Goal: Transaction & Acquisition: Purchase product/service

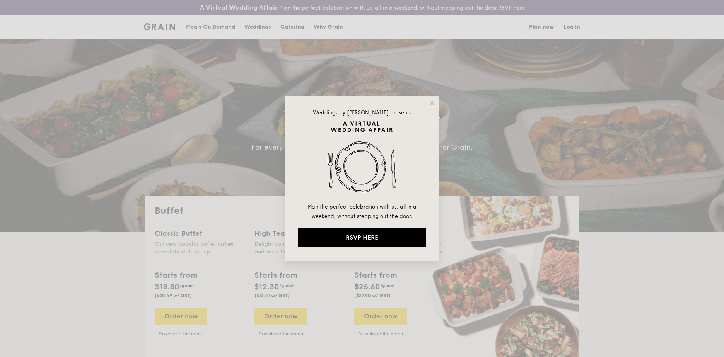
select select
click at [431, 103] on icon at bounding box center [432, 103] width 4 height 4
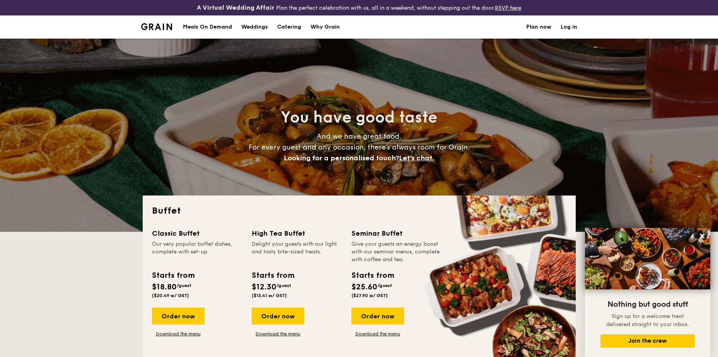
click at [290, 27] on h1 "Catering" at bounding box center [289, 26] width 24 height 23
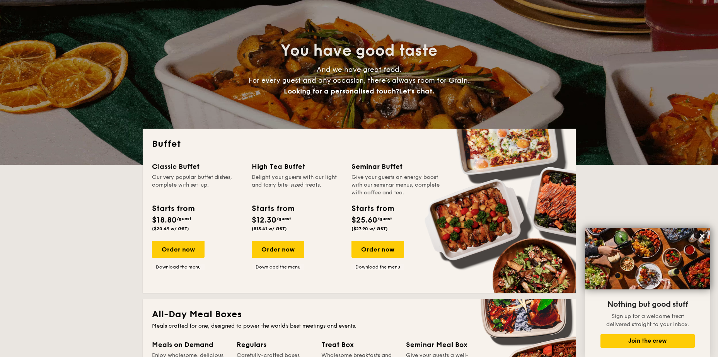
scroll to position [77, 0]
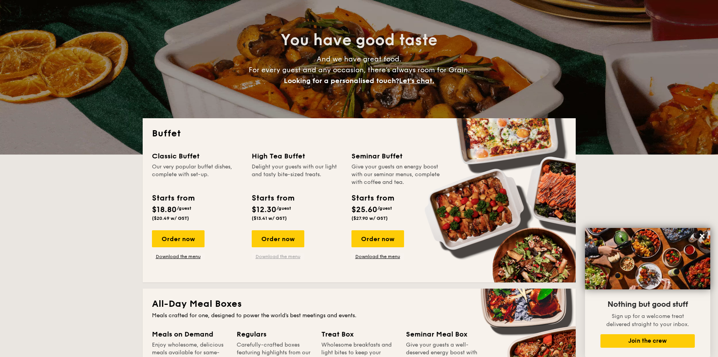
click at [275, 258] on link "Download the menu" at bounding box center [278, 257] width 53 height 6
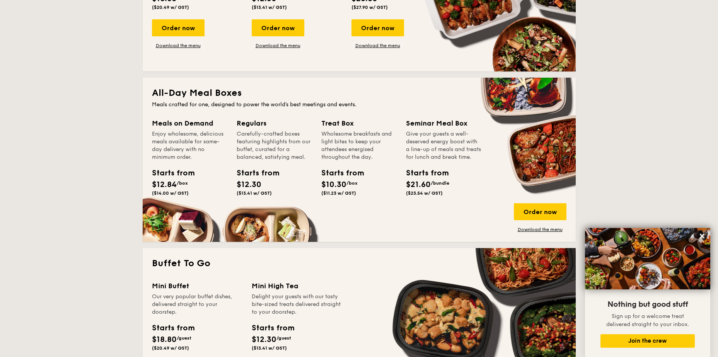
scroll to position [155, 0]
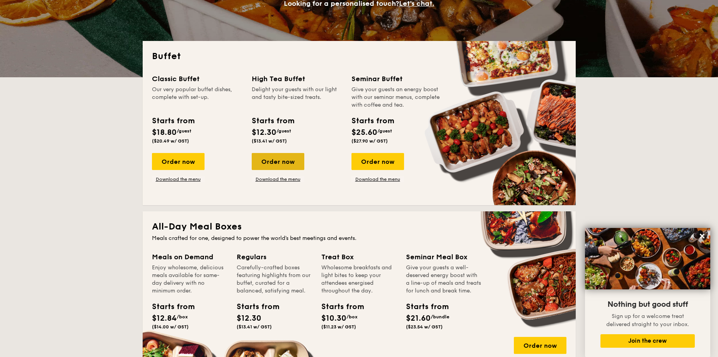
click at [285, 163] on div "Order now" at bounding box center [278, 161] width 53 height 17
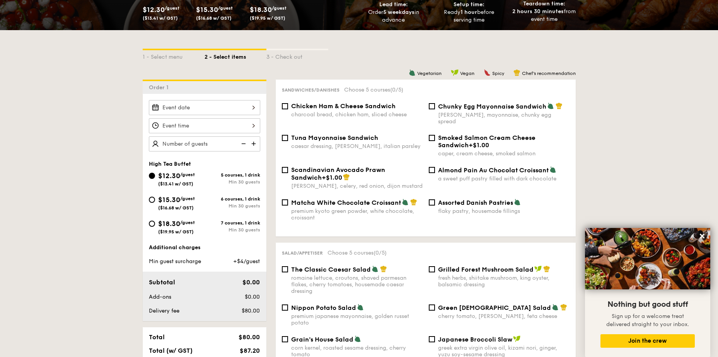
scroll to position [155, 0]
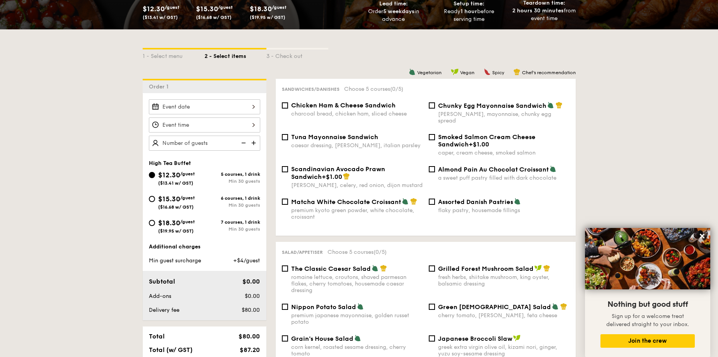
select select
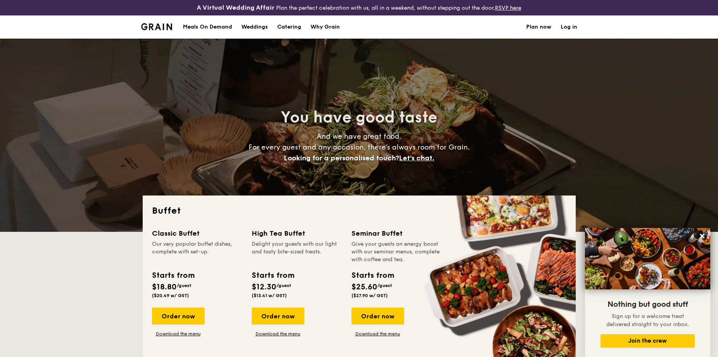
click at [287, 28] on h1 "Catering" at bounding box center [289, 26] width 24 height 23
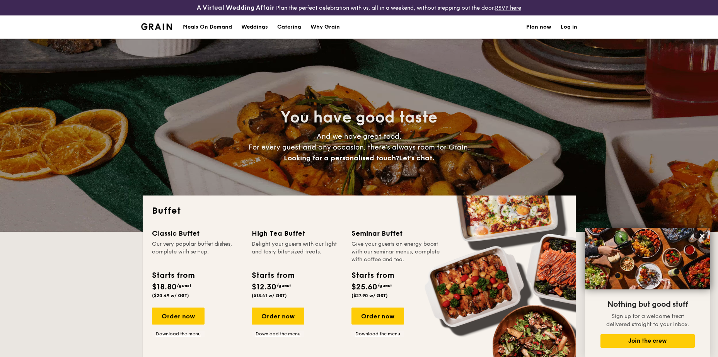
click at [290, 26] on h1 "Catering" at bounding box center [289, 26] width 24 height 23
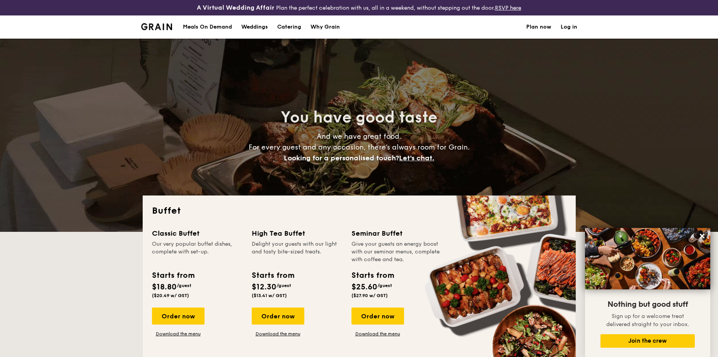
click at [220, 27] on div "Meals On Demand" at bounding box center [207, 26] width 49 height 23
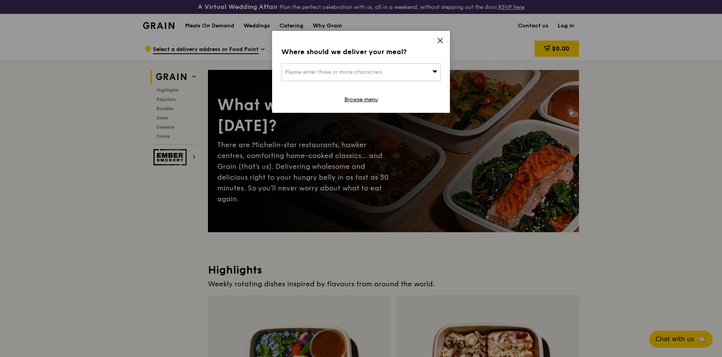
click at [438, 39] on icon at bounding box center [440, 40] width 7 height 7
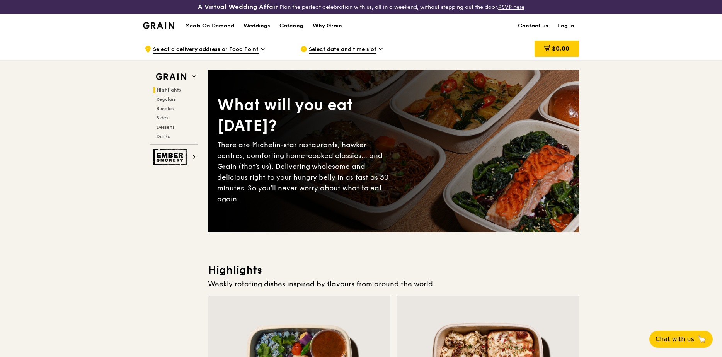
click at [292, 25] on div "Catering" at bounding box center [292, 25] width 24 height 23
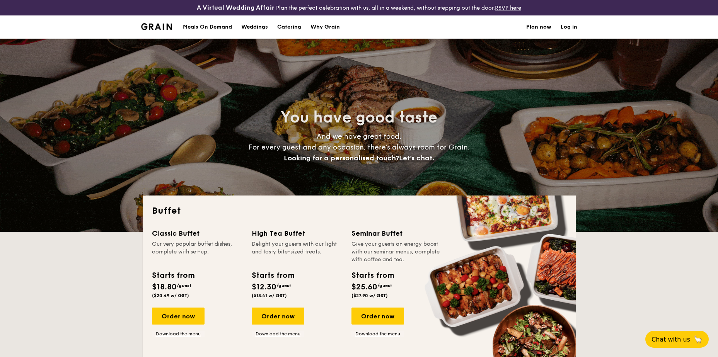
select select
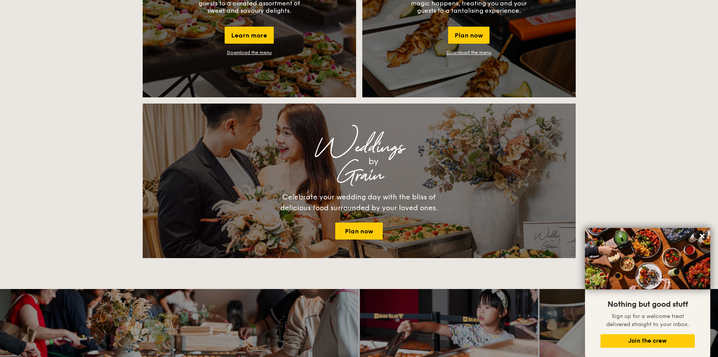
scroll to position [773, 0]
